Goal: Task Accomplishment & Management: Manage account settings

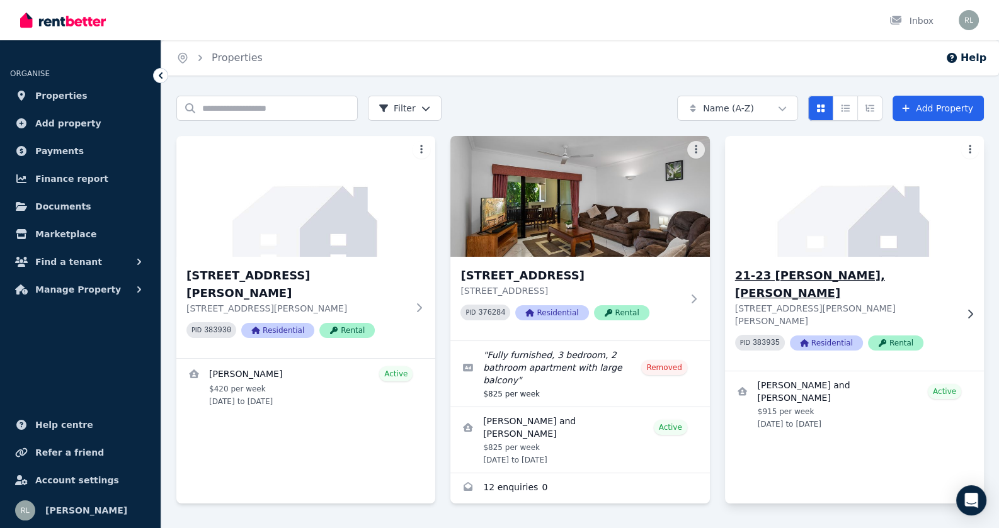
click at [835, 239] on img at bounding box center [854, 196] width 272 height 127
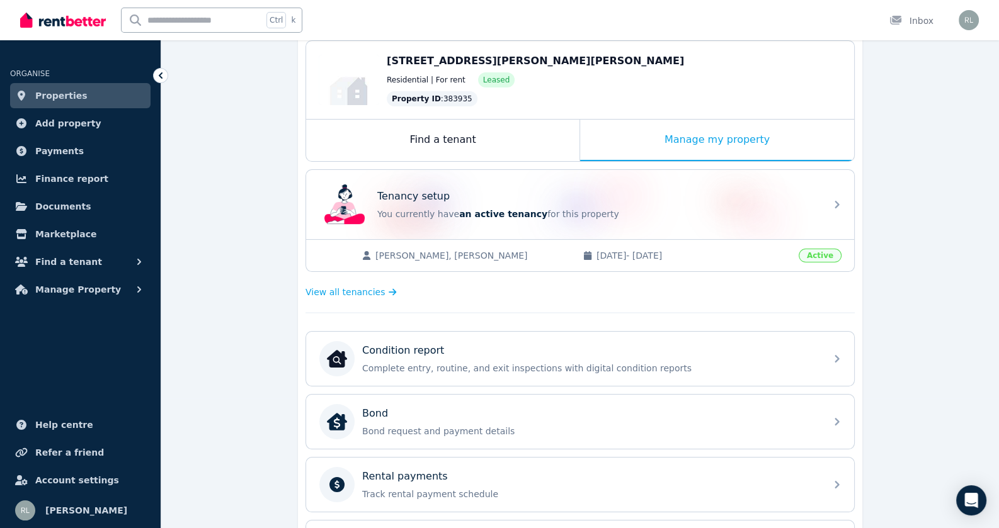
scroll to position [101, 0]
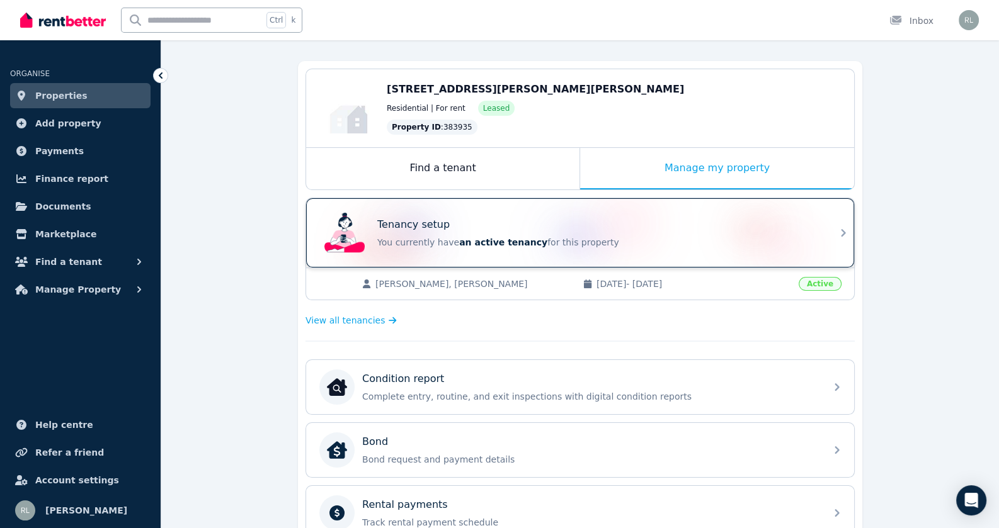
click at [724, 251] on div "Tenancy setup You currently have an active tenancy for this property" at bounding box center [568, 233] width 499 height 50
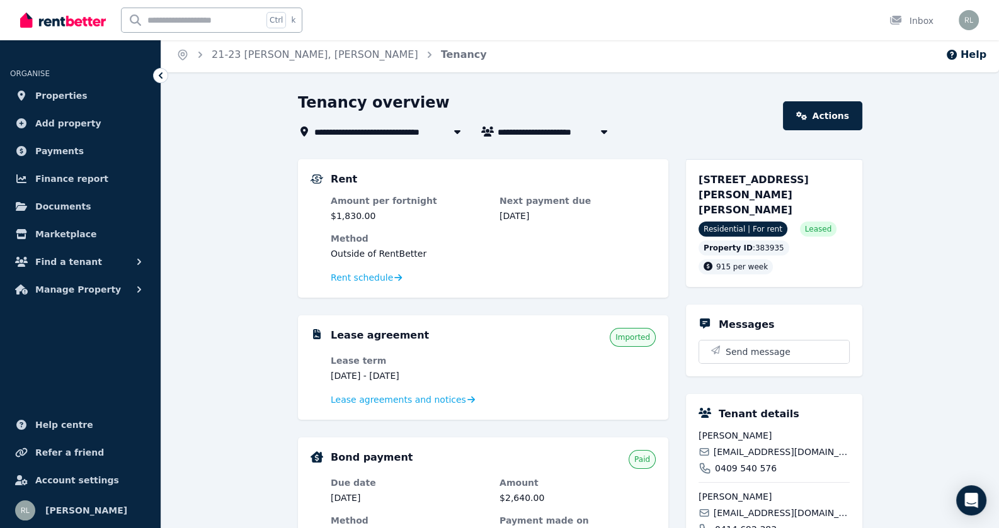
scroll to position [1, 0]
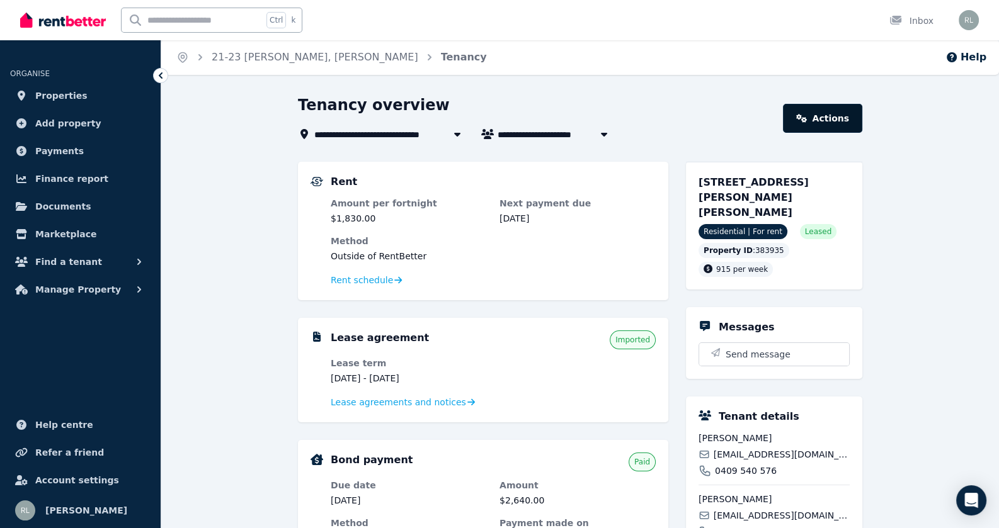
click at [834, 118] on link "Actions" at bounding box center [822, 118] width 79 height 29
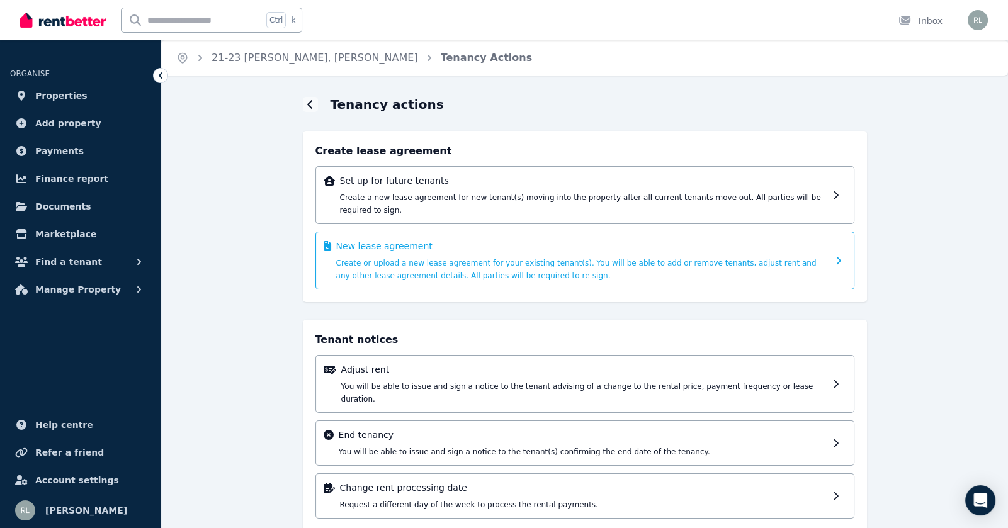
click at [595, 264] on div "New lease agreement Create or upload a new lease agreement for your existing te…" at bounding box center [582, 261] width 492 height 42
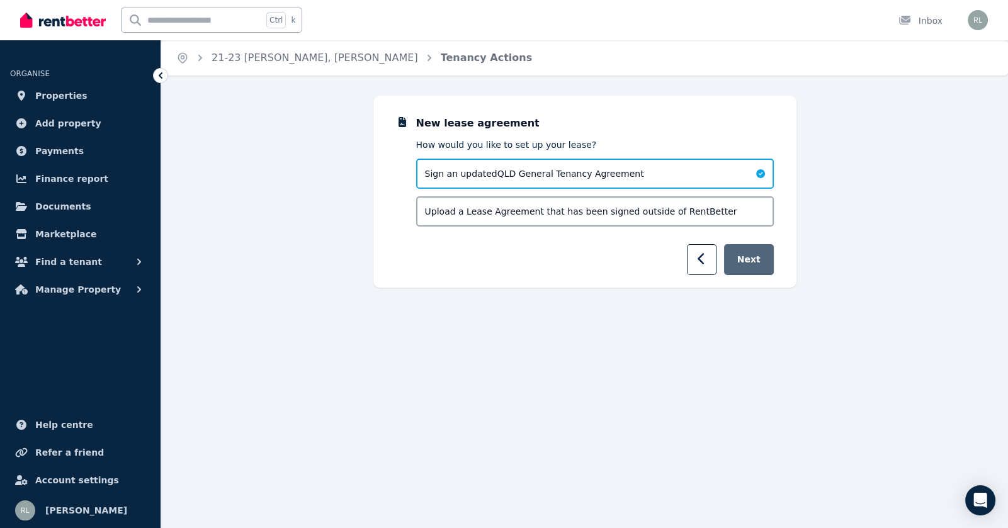
click at [765, 268] on button "Next" at bounding box center [749, 259] width 50 height 31
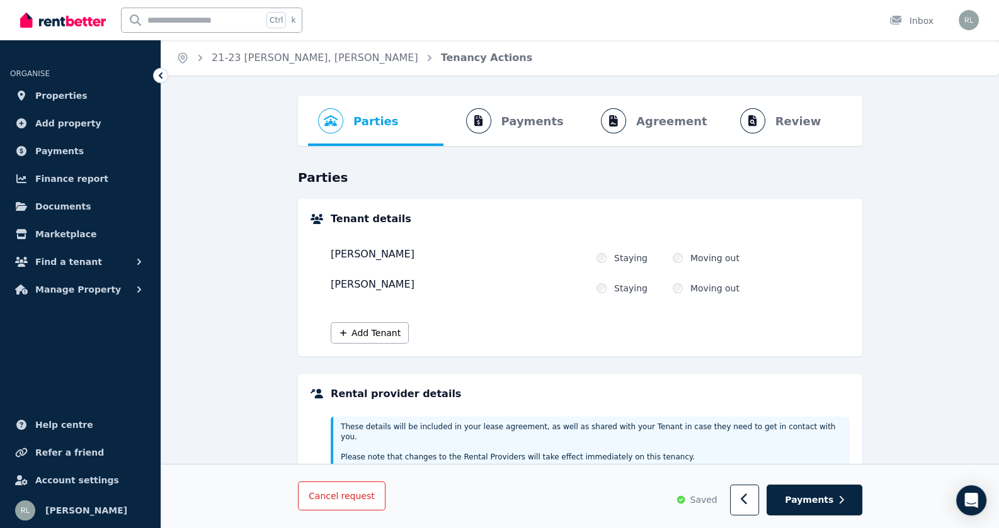
click at [341, 503] on span "request" at bounding box center [357, 497] width 33 height 13
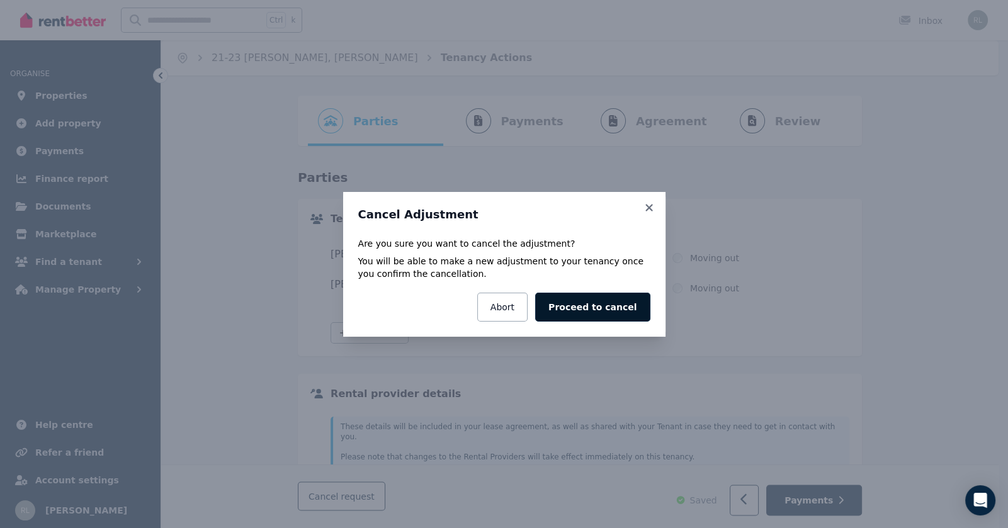
click at [590, 314] on button "Proceed to cancel" at bounding box center [592, 307] width 115 height 29
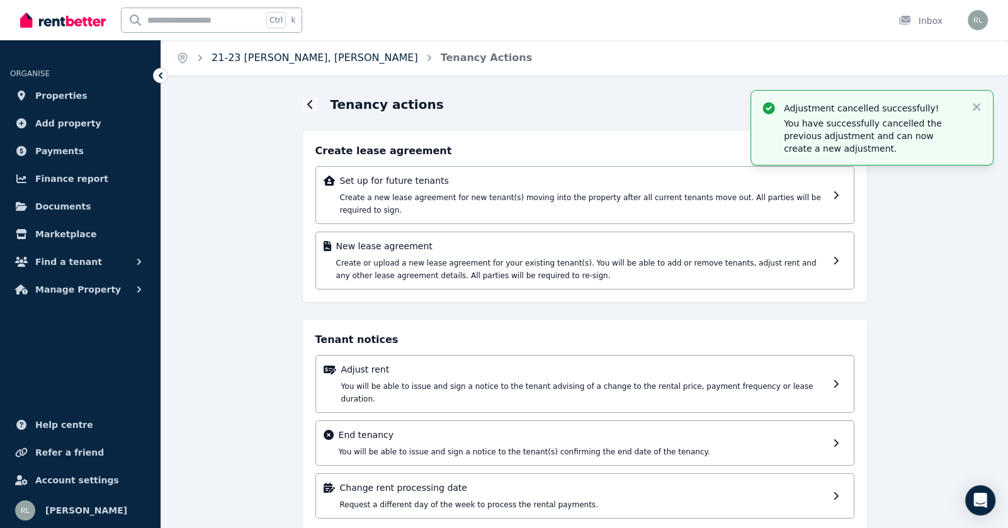
click at [343, 59] on link "21-23 [PERSON_NAME], [PERSON_NAME]" at bounding box center [315, 58] width 207 height 12
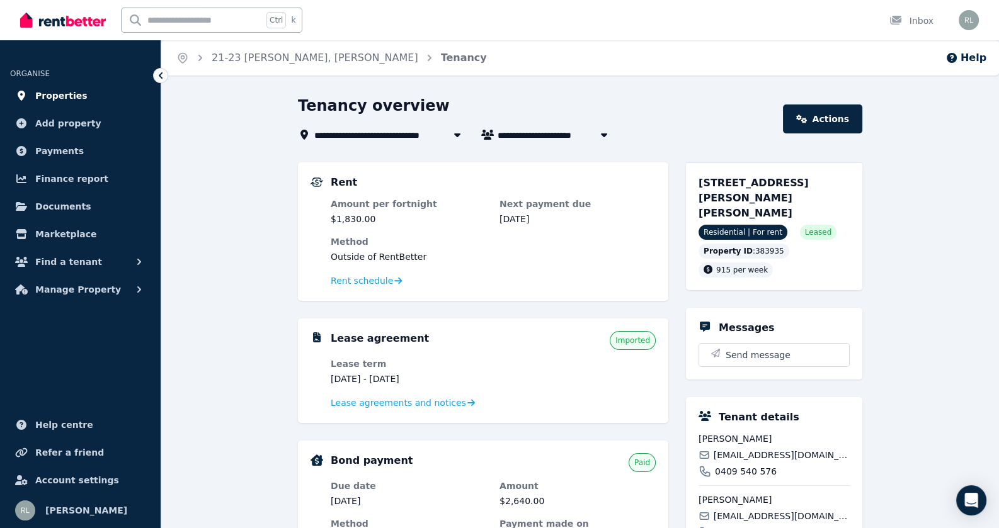
click at [50, 97] on span "Properties" at bounding box center [61, 95] width 52 height 15
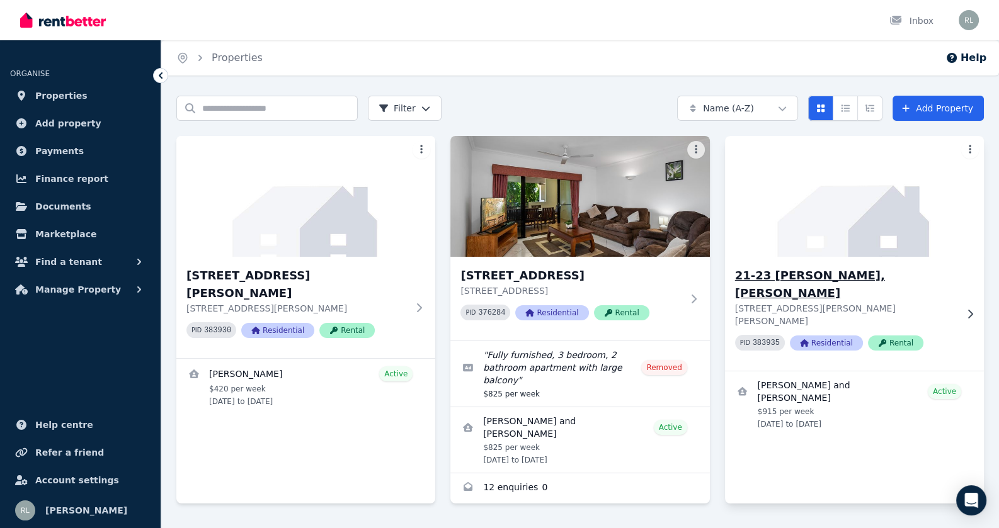
click at [827, 203] on img at bounding box center [854, 196] width 272 height 127
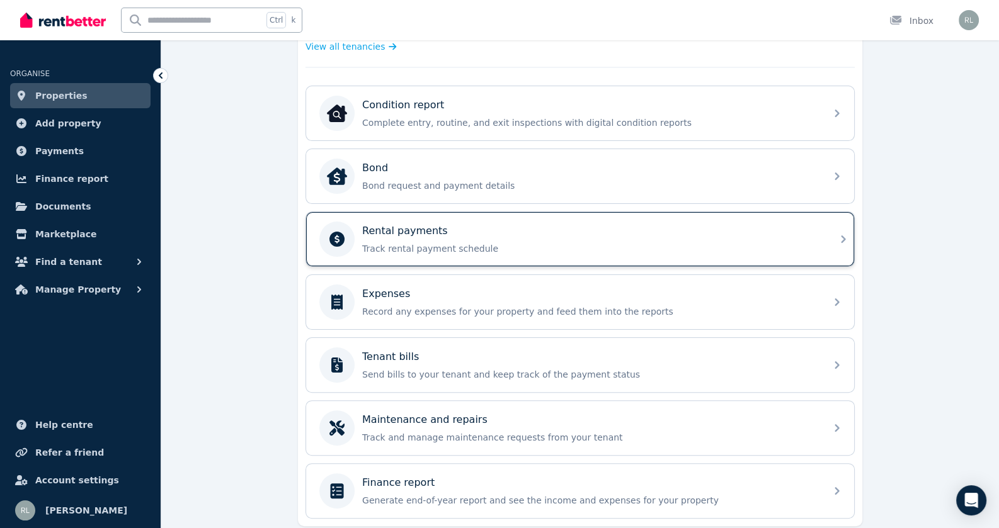
scroll to position [378, 0]
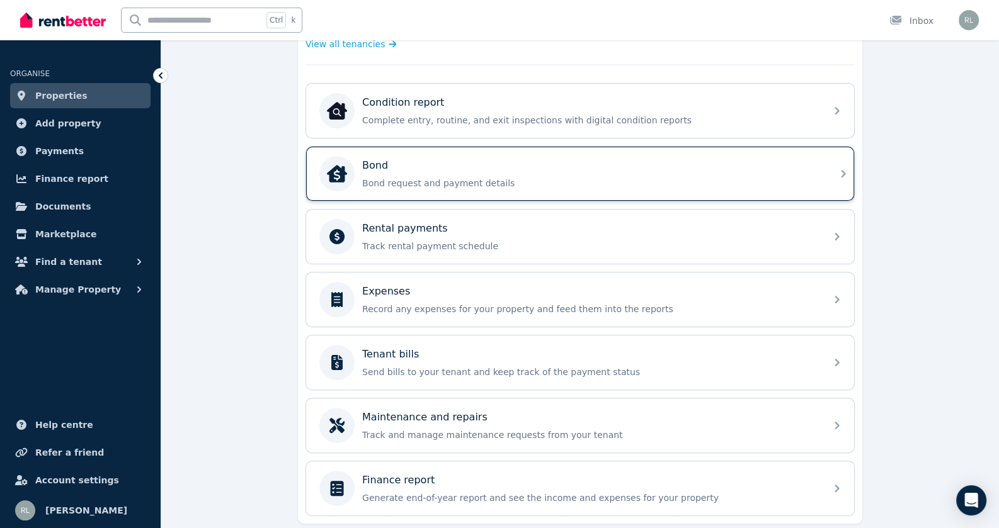
click at [425, 159] on div "Bond" at bounding box center [590, 165] width 456 height 15
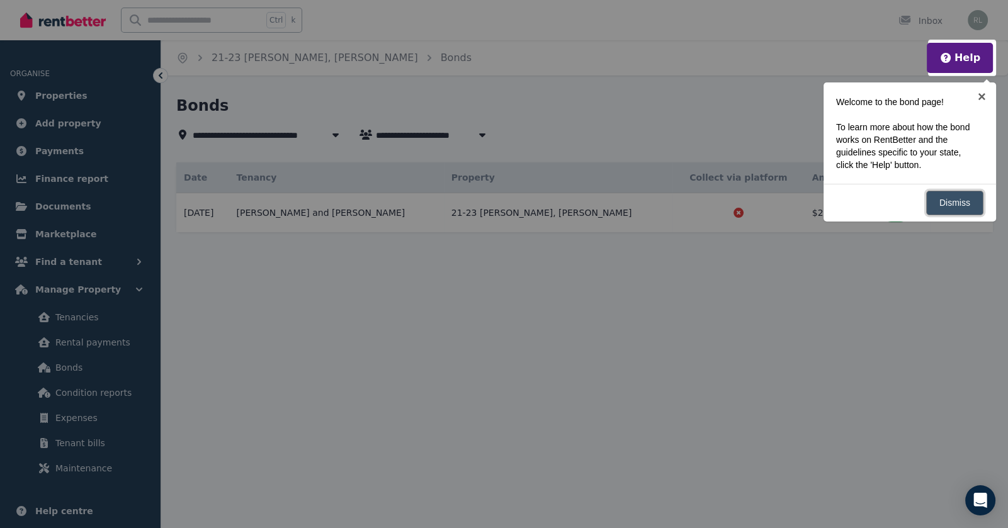
click at [964, 200] on link "Dismiss" at bounding box center [954, 203] width 57 height 25
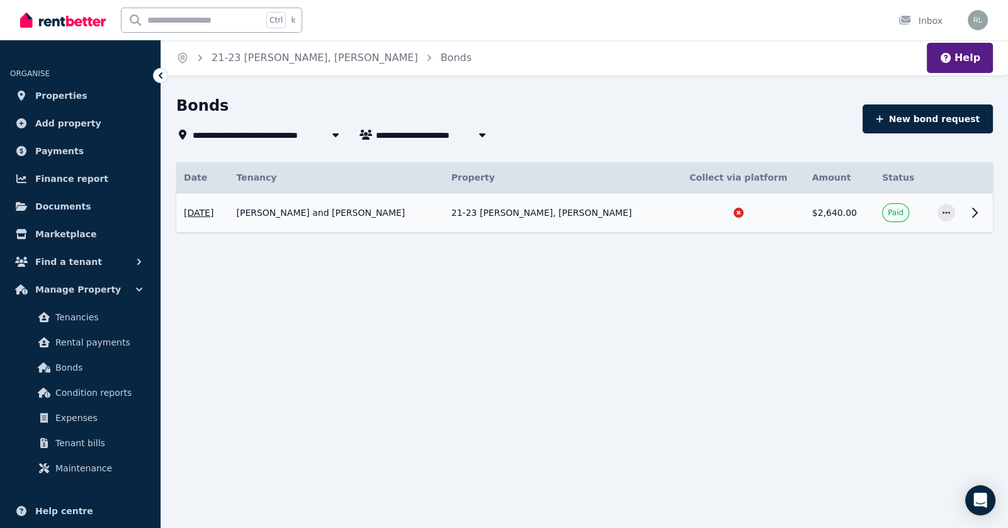
click at [623, 217] on td "21-23 [PERSON_NAME], [PERSON_NAME]" at bounding box center [558, 213] width 229 height 40
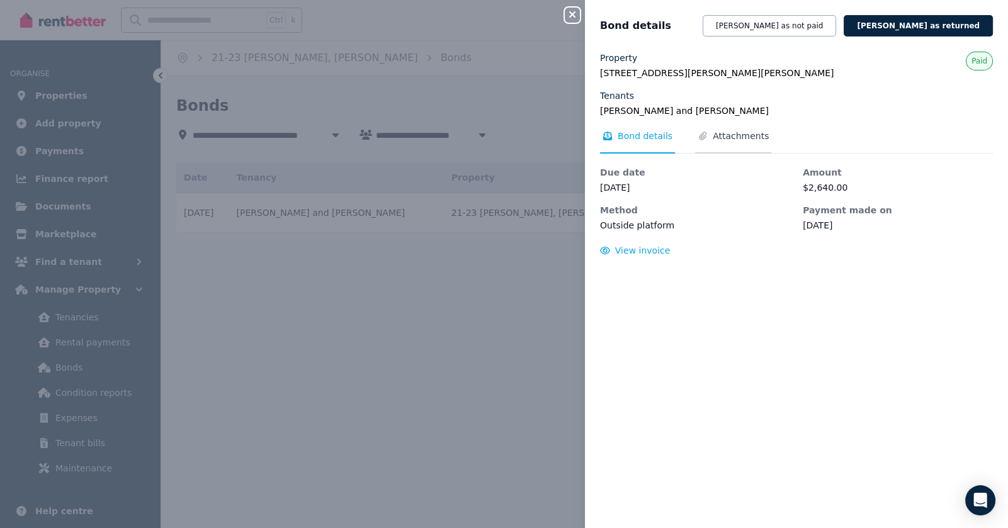
click at [734, 138] on span "Attachments" at bounding box center [741, 136] width 56 height 13
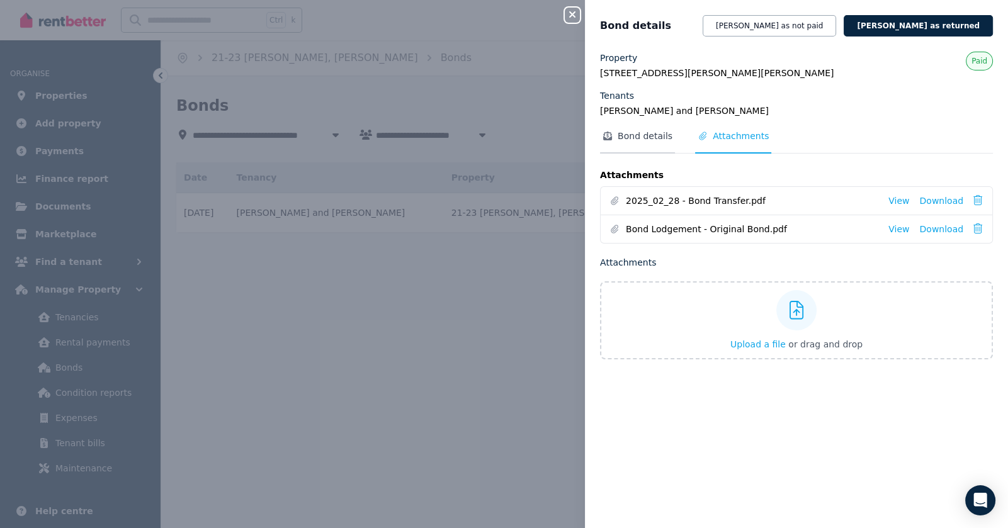
click at [633, 131] on span "Bond details" at bounding box center [645, 136] width 55 height 13
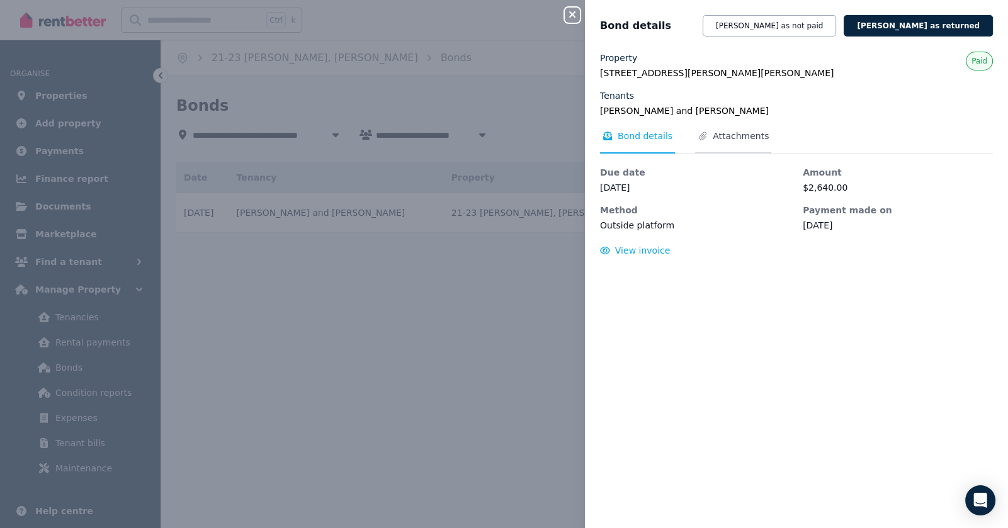
click at [723, 132] on span "Attachments" at bounding box center [741, 136] width 56 height 13
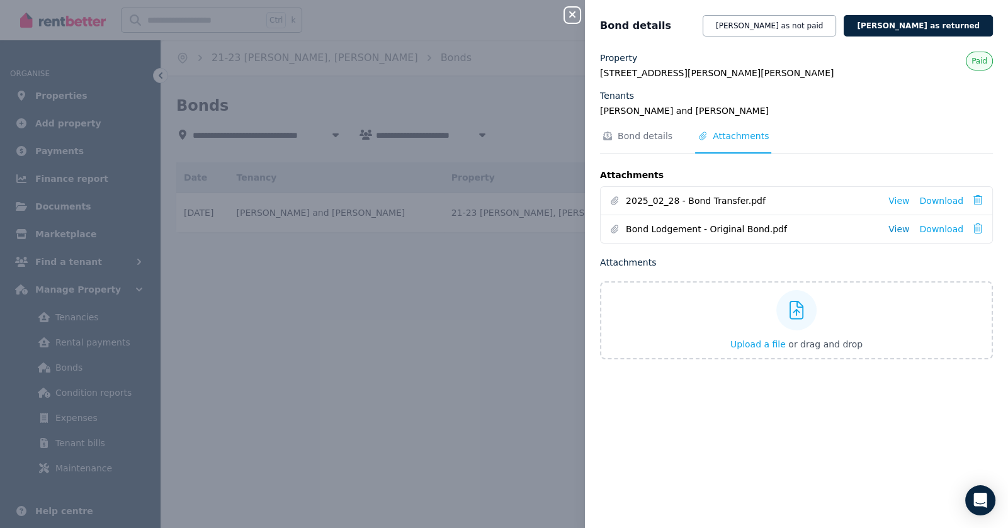
click at [898, 227] on link "View" at bounding box center [899, 229] width 21 height 13
click at [902, 200] on link "View" at bounding box center [899, 201] width 21 height 13
click at [936, 196] on link "Download" at bounding box center [941, 201] width 44 height 13
